Goal: Check status

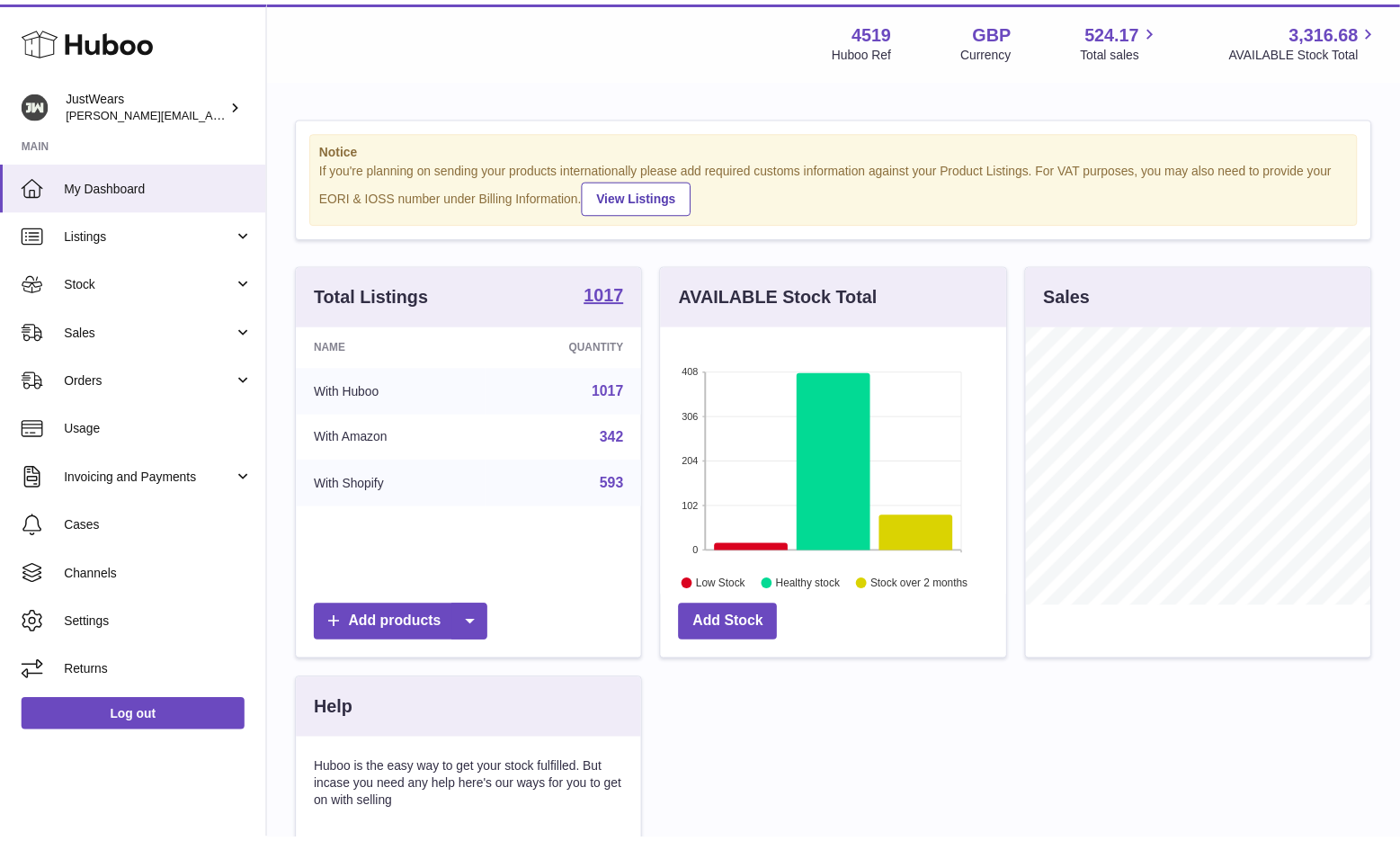
scroll to position [898734, 898776]
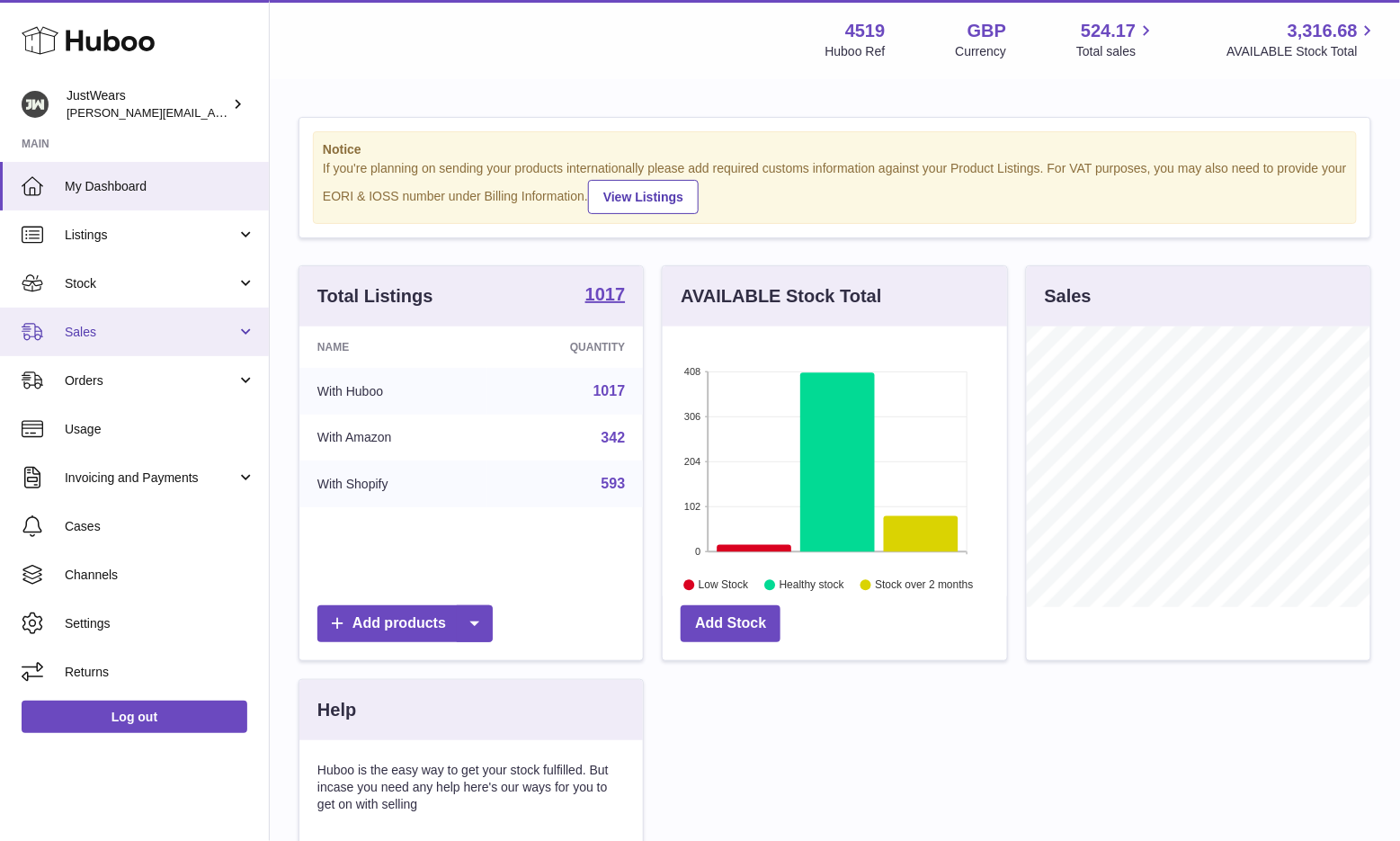
click at [84, 324] on span "Sales" at bounding box center [150, 332] width 171 height 17
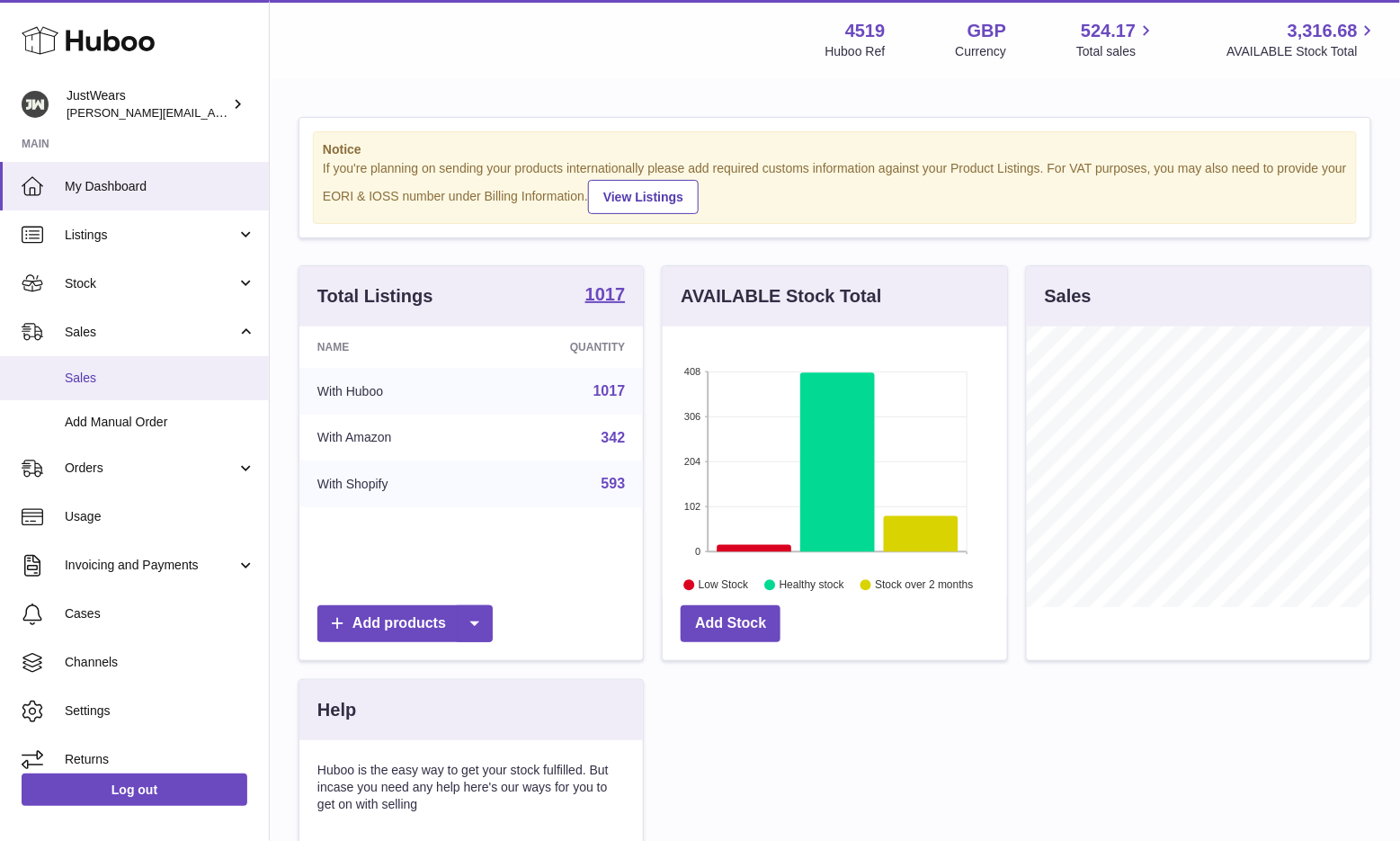
click at [147, 364] on link "Sales" at bounding box center [134, 378] width 268 height 44
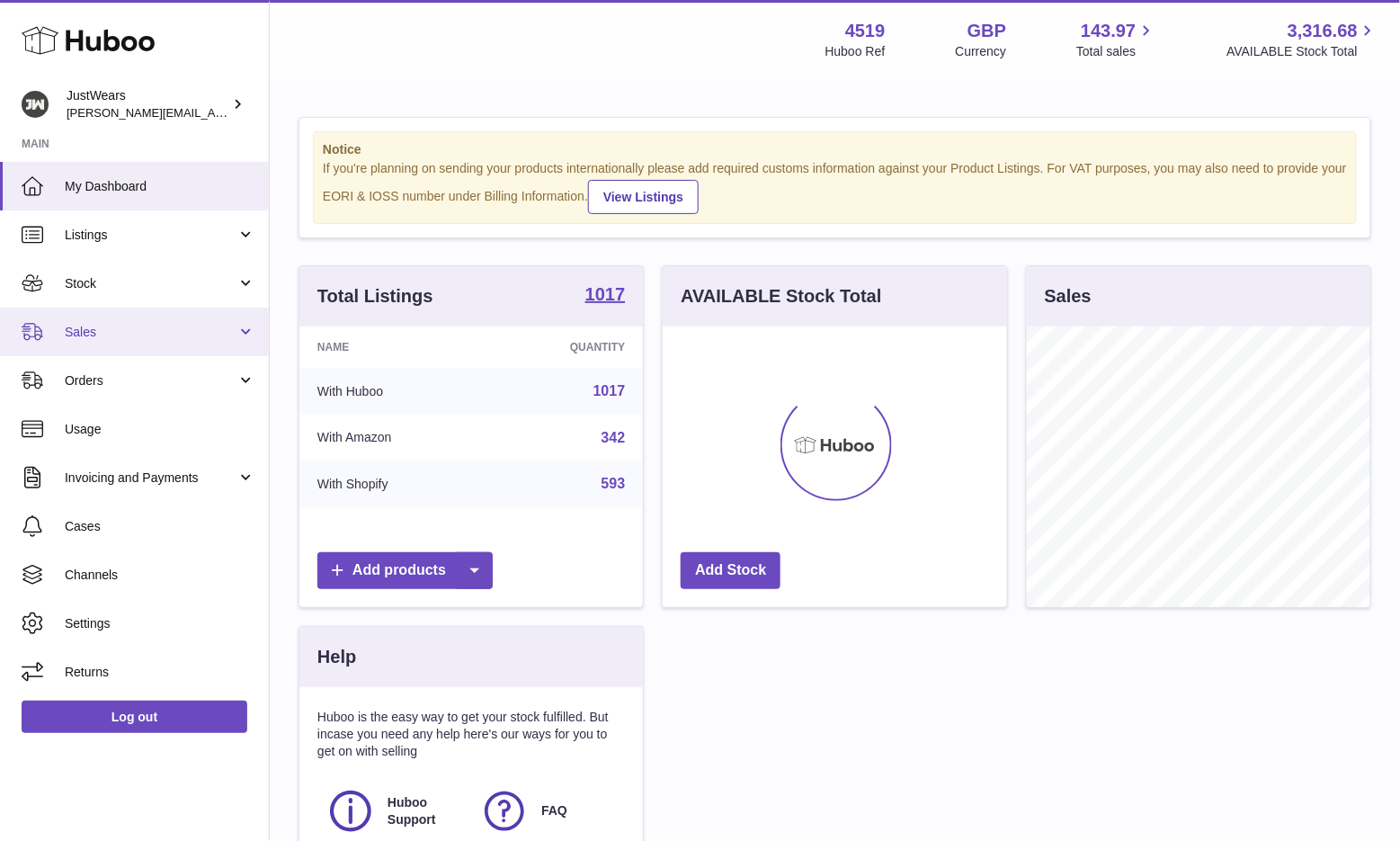
scroll to position [279, 344]
click at [171, 337] on span "Sales" at bounding box center [150, 332] width 171 height 17
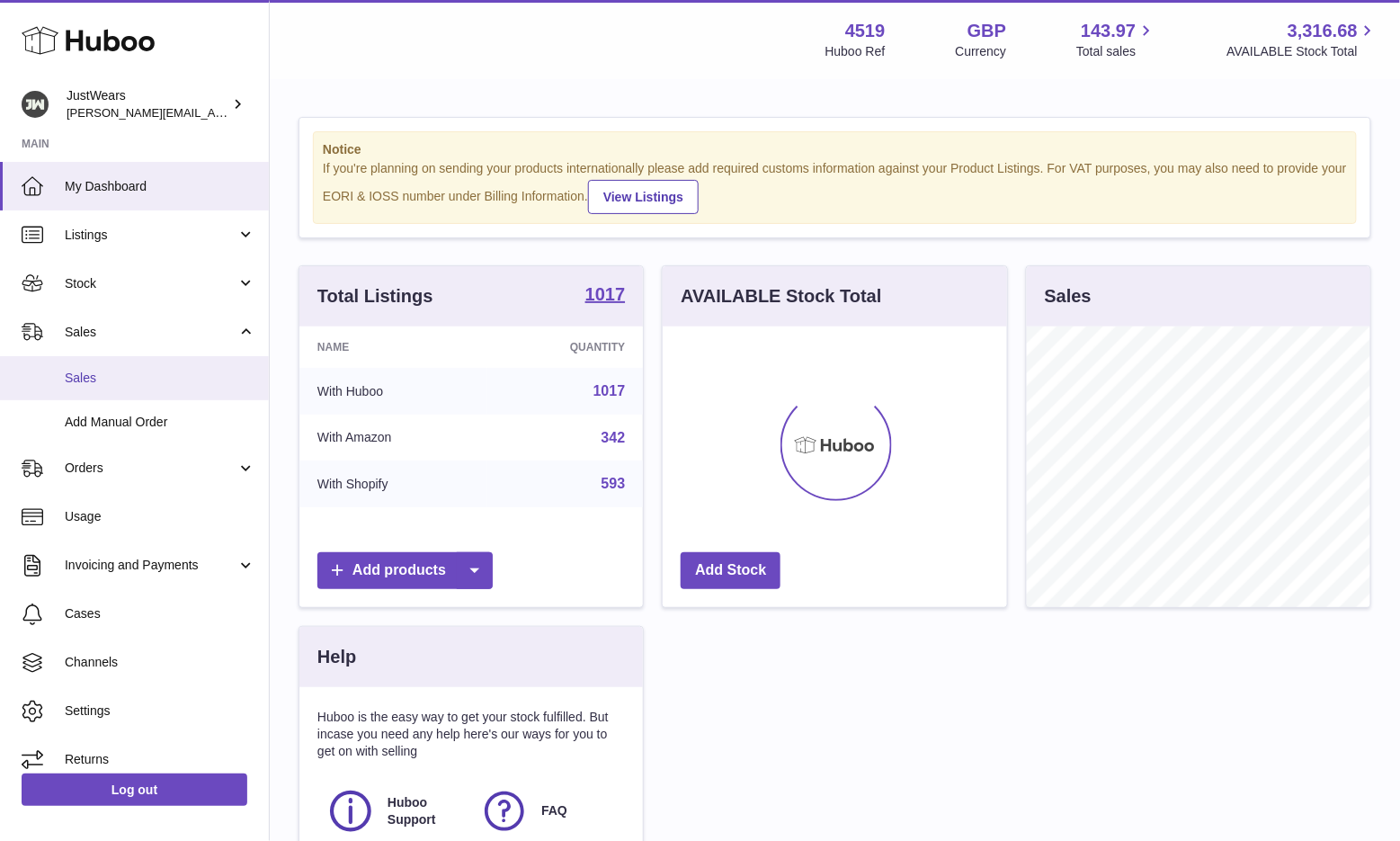
click at [166, 364] on link "Sales" at bounding box center [134, 378] width 268 height 44
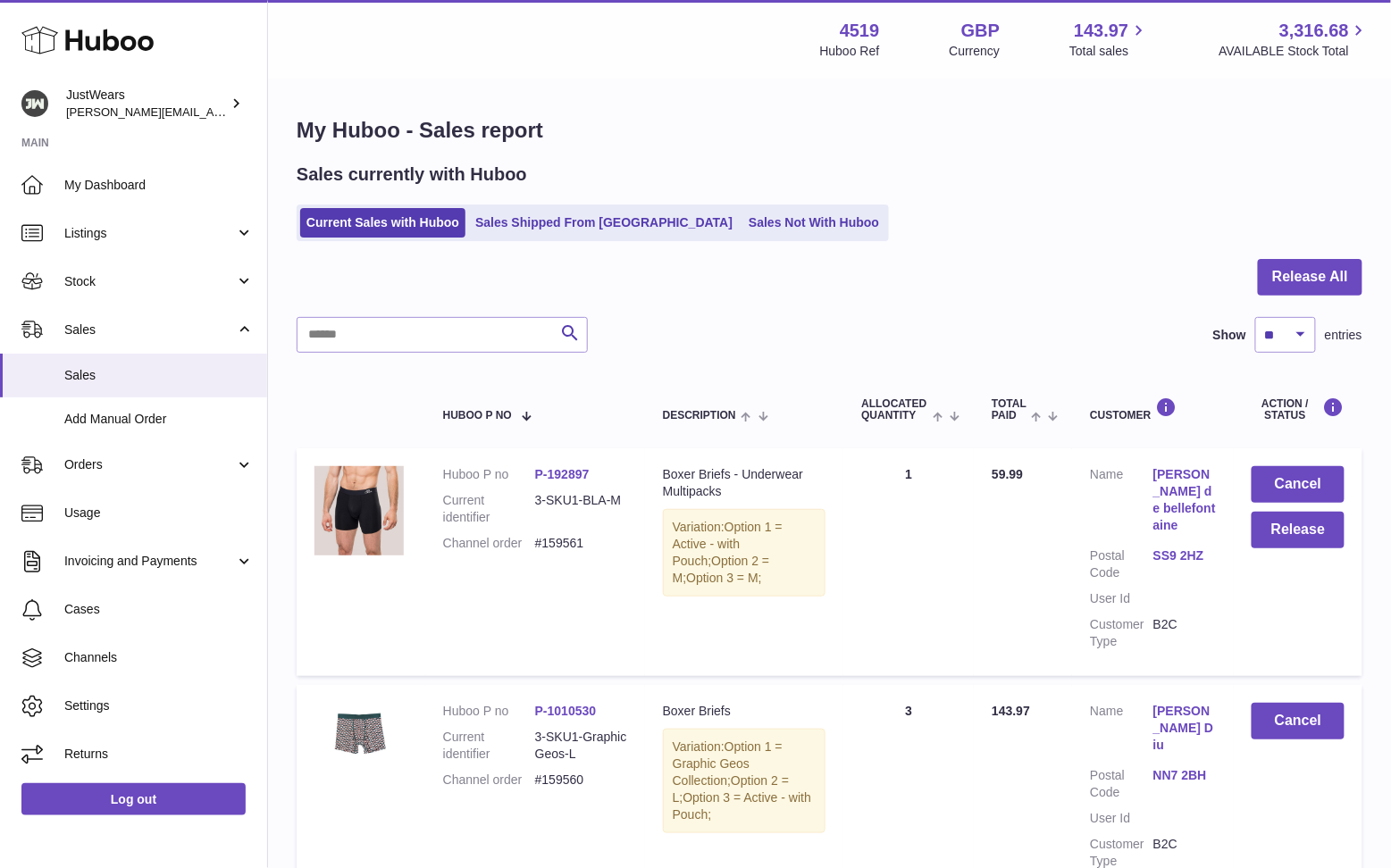
click at [742, 222] on link "Sales Not With Huboo" at bounding box center [813, 223] width 143 height 29
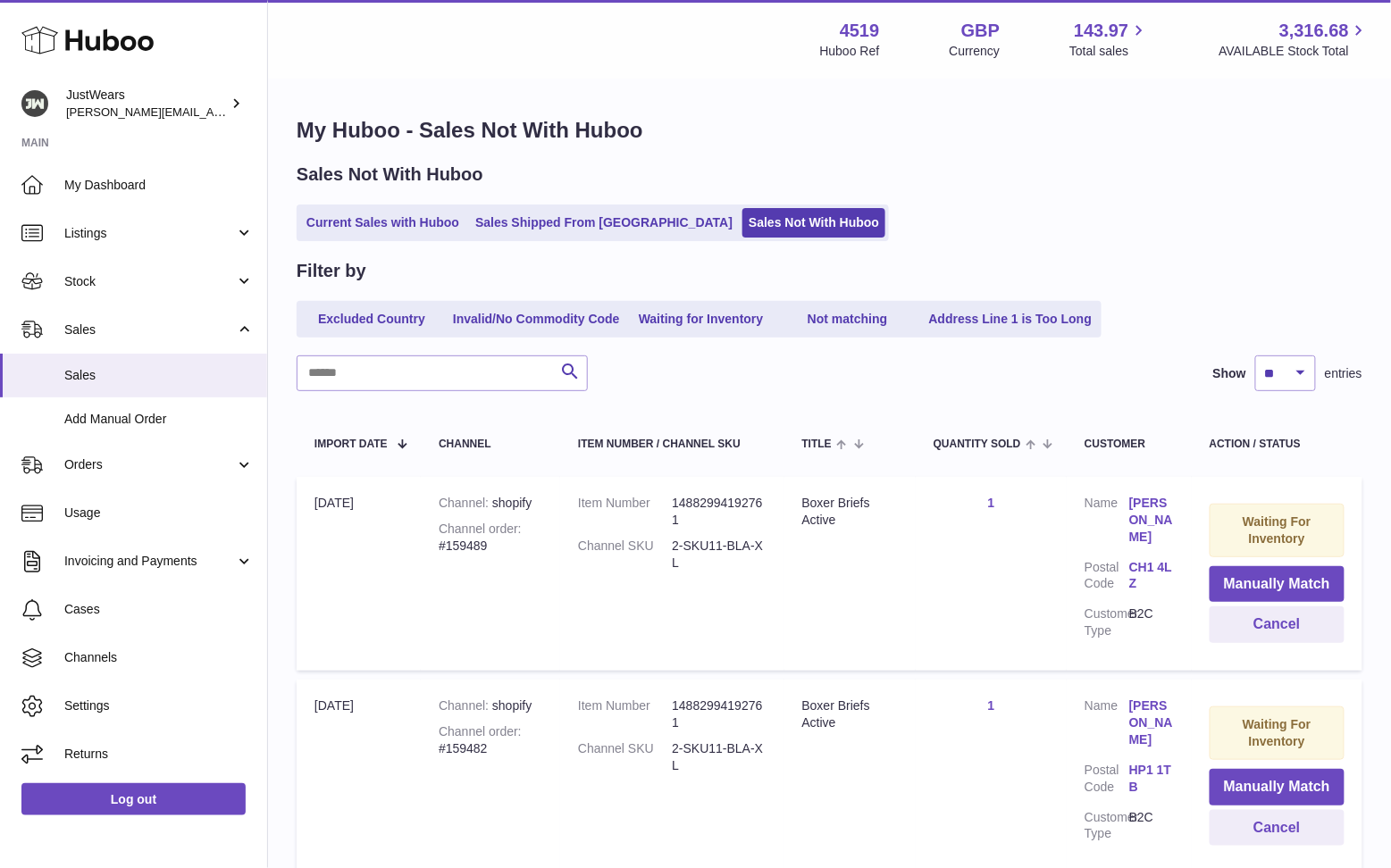
scroll to position [581, 0]
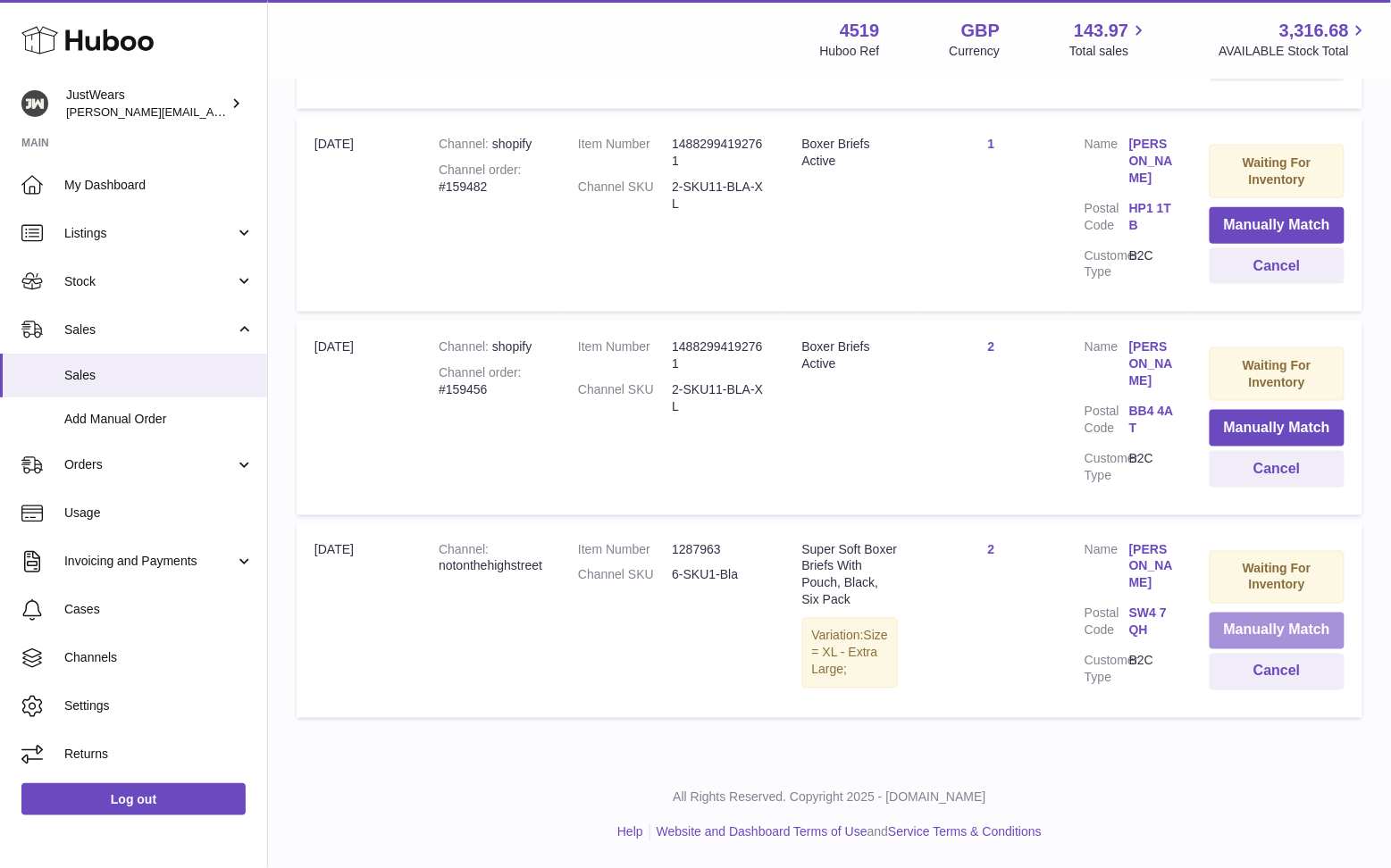
click at [1260, 612] on button "Manually Match" at bounding box center [1277, 631] width 135 height 36
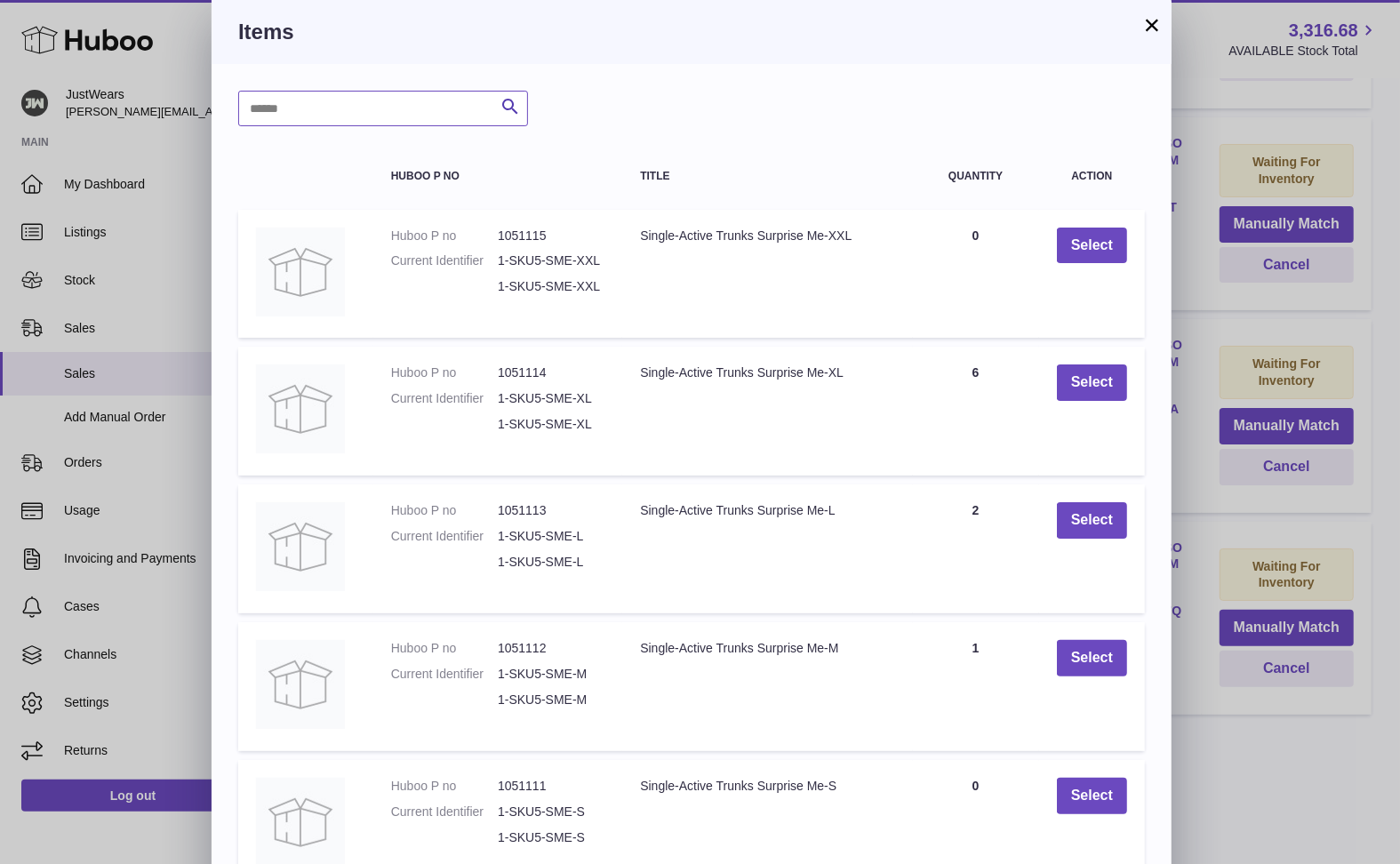
click at [311, 109] on input "text" at bounding box center [383, 108] width 290 height 35
type input "**********"
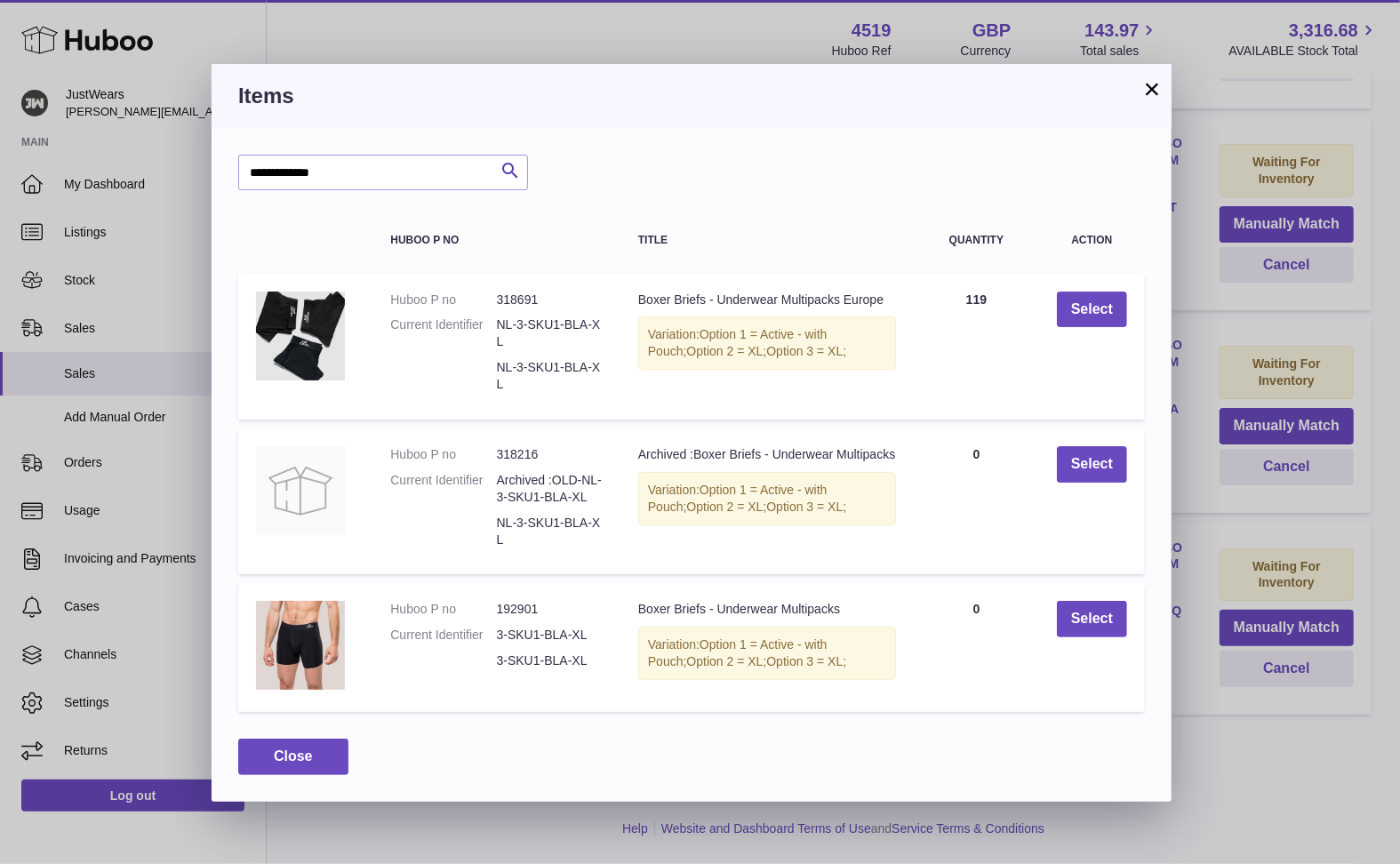
click at [1138, 96] on h3 "Items" at bounding box center [691, 95] width 906 height 28
click at [1142, 98] on button "×" at bounding box center [1152, 89] width 22 height 22
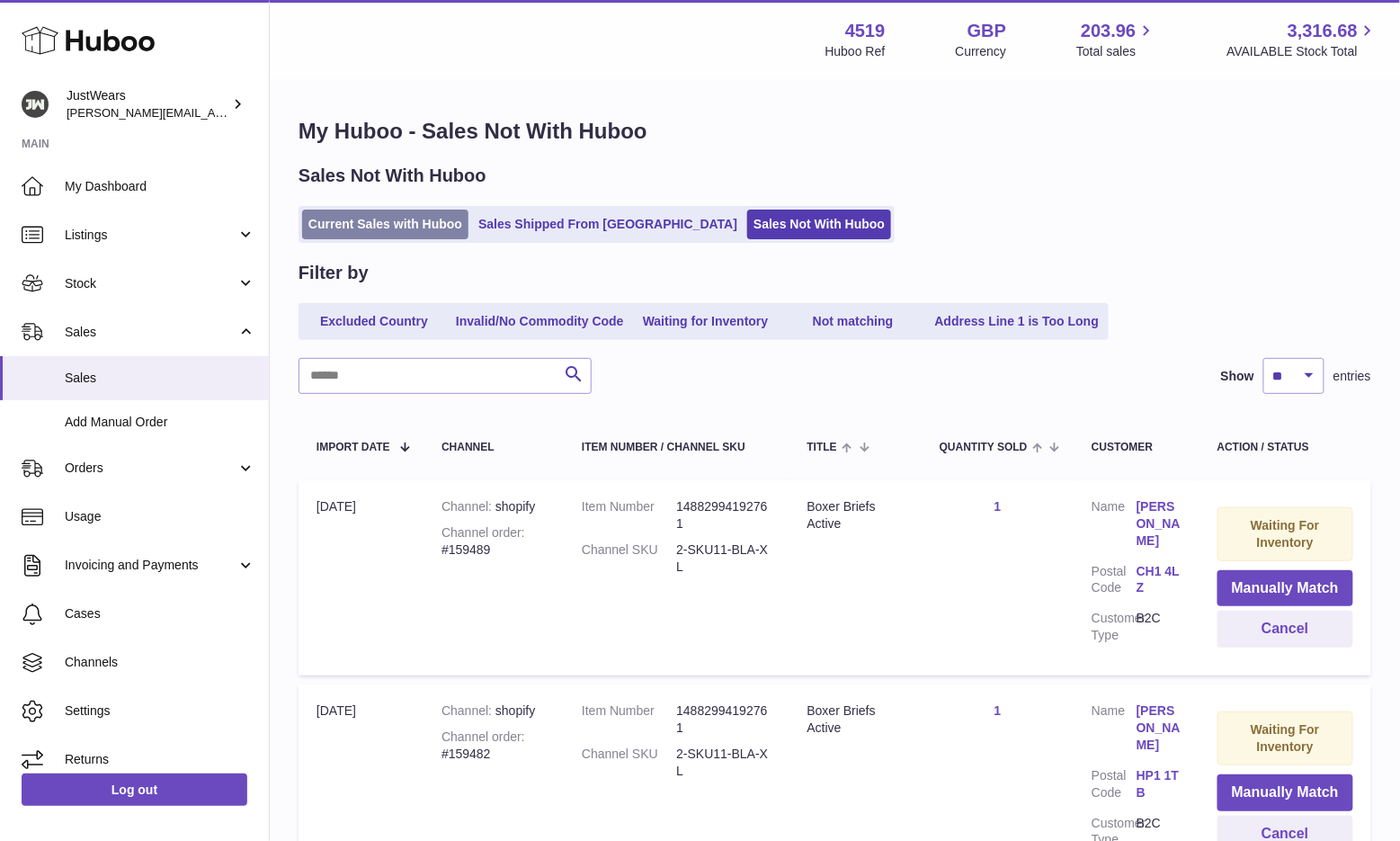
click at [387, 214] on link "Current Sales with Huboo" at bounding box center [386, 224] width 167 height 29
